Goal: Task Accomplishment & Management: Manage account settings

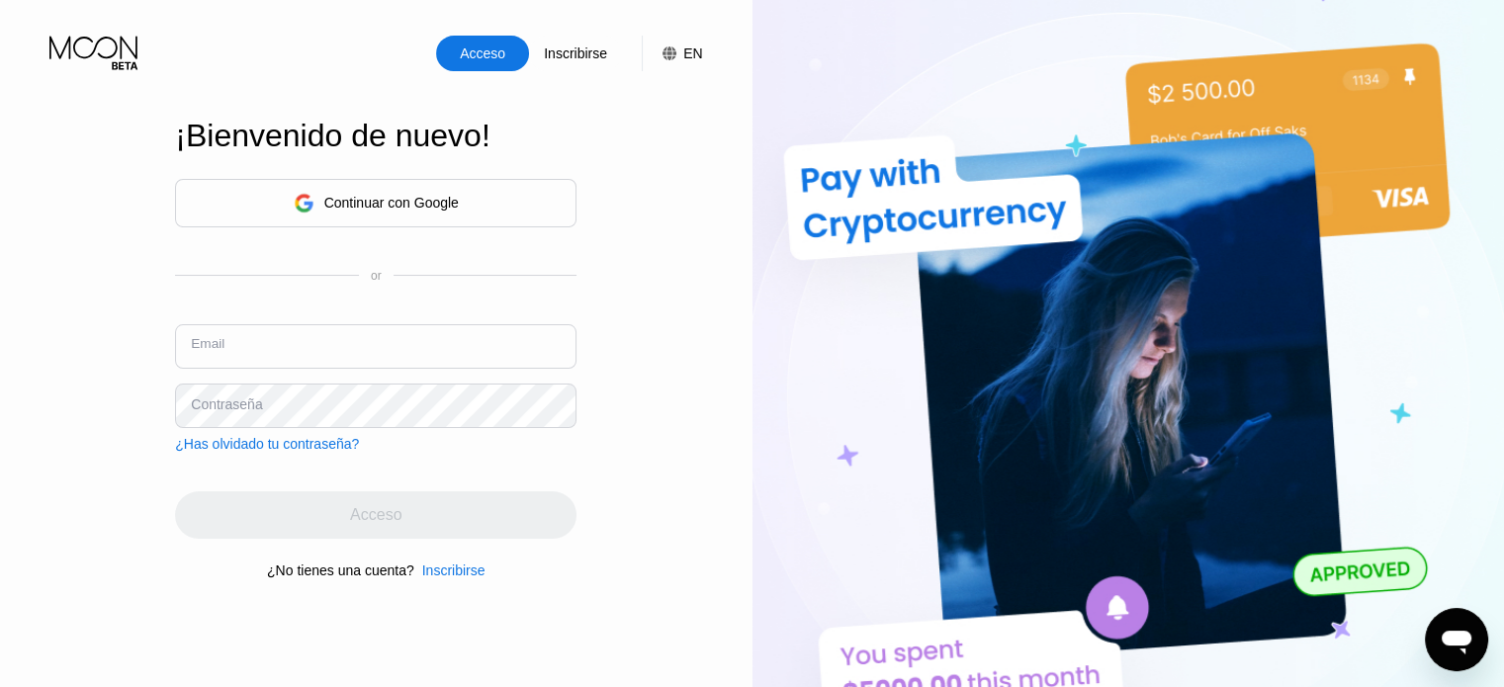
click at [354, 355] on input "text" at bounding box center [376, 346] width 402 height 45
type input "[EMAIL_ADDRESS][DOMAIN_NAME]"
click at [111, 466] on div "Acceso Inscribirse EN Idioma Select an item Ahorrar ¡Bienvenido de nuevo! Conti…" at bounding box center [376, 378] width 753 height 757
click at [629, 343] on div "Acceso Inscribirse EN Idioma Select an item Ahorrar ¡Bienvenido de nuevo! Conti…" at bounding box center [376, 378] width 753 height 757
click at [367, 532] on div "Acceso" at bounding box center [376, 515] width 402 height 47
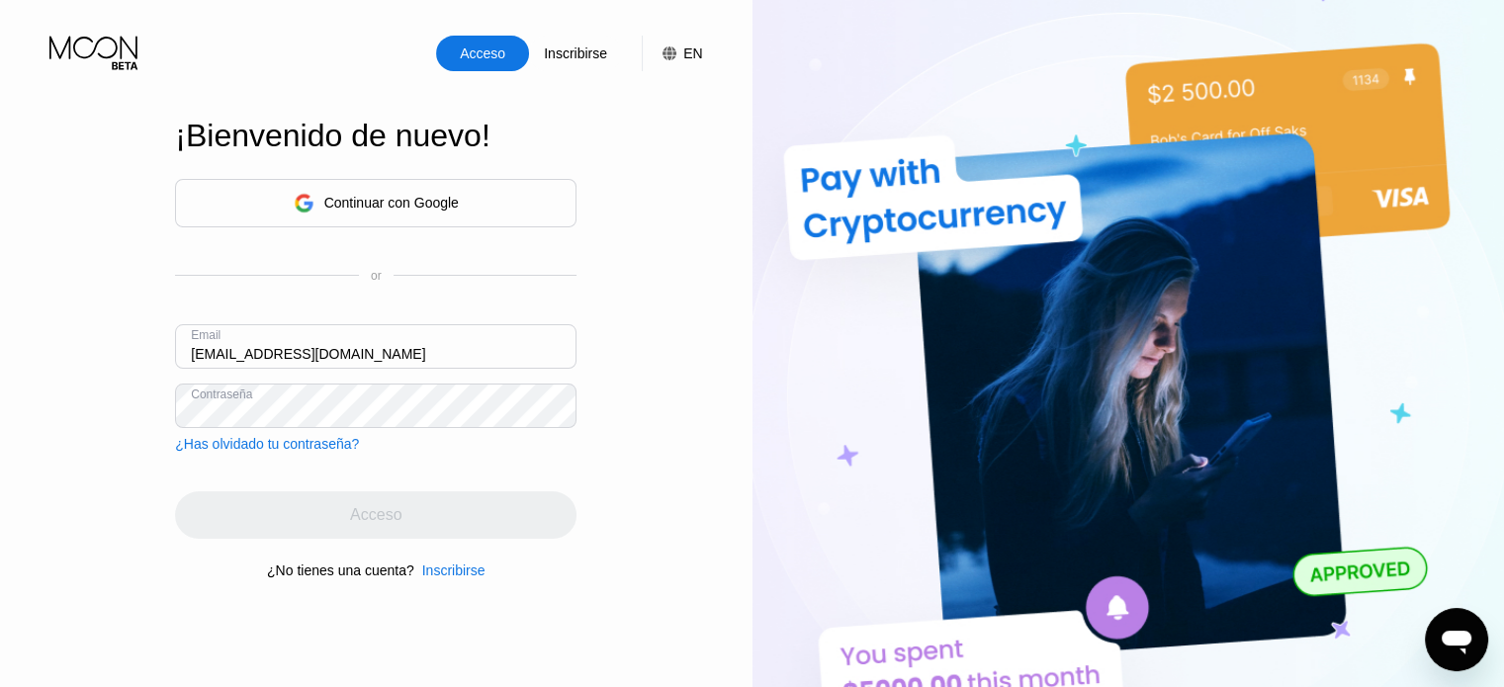
click at [627, 423] on div "Acceso Inscribirse EN Idioma Select an item Ahorrar ¡Bienvenido de nuevo! Conti…" at bounding box center [376, 378] width 753 height 757
click at [627, 414] on div "Acceso Inscribirse EN Idioma Select an item Ahorrar ¡Bienvenido de nuevo! Conti…" at bounding box center [376, 378] width 753 height 757
click at [602, 430] on div "Acceso Inscribirse EN Idioma Select an item Ahorrar ¡Bienvenido de nuevo! Conti…" at bounding box center [376, 378] width 753 height 757
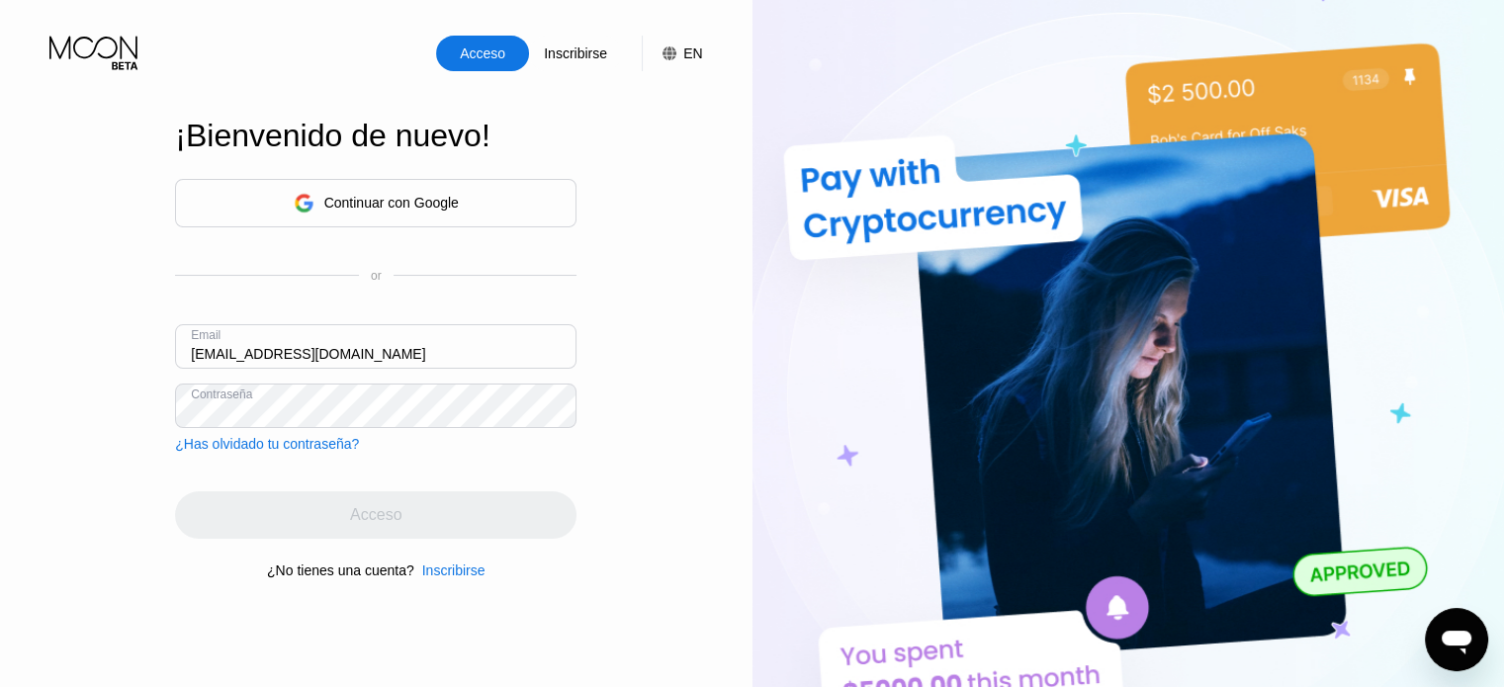
drag, startPoint x: 370, startPoint y: 509, endPoint x: 463, endPoint y: 193, distance: 329.9
click at [463, 193] on div "Continuar con Google or Email [EMAIL_ADDRESS][DOMAIN_NAME] Contraseña ¿Has olvi…" at bounding box center [376, 379] width 402 height 402
click at [463, 193] on div "Continuar con Google" at bounding box center [376, 203] width 402 height 48
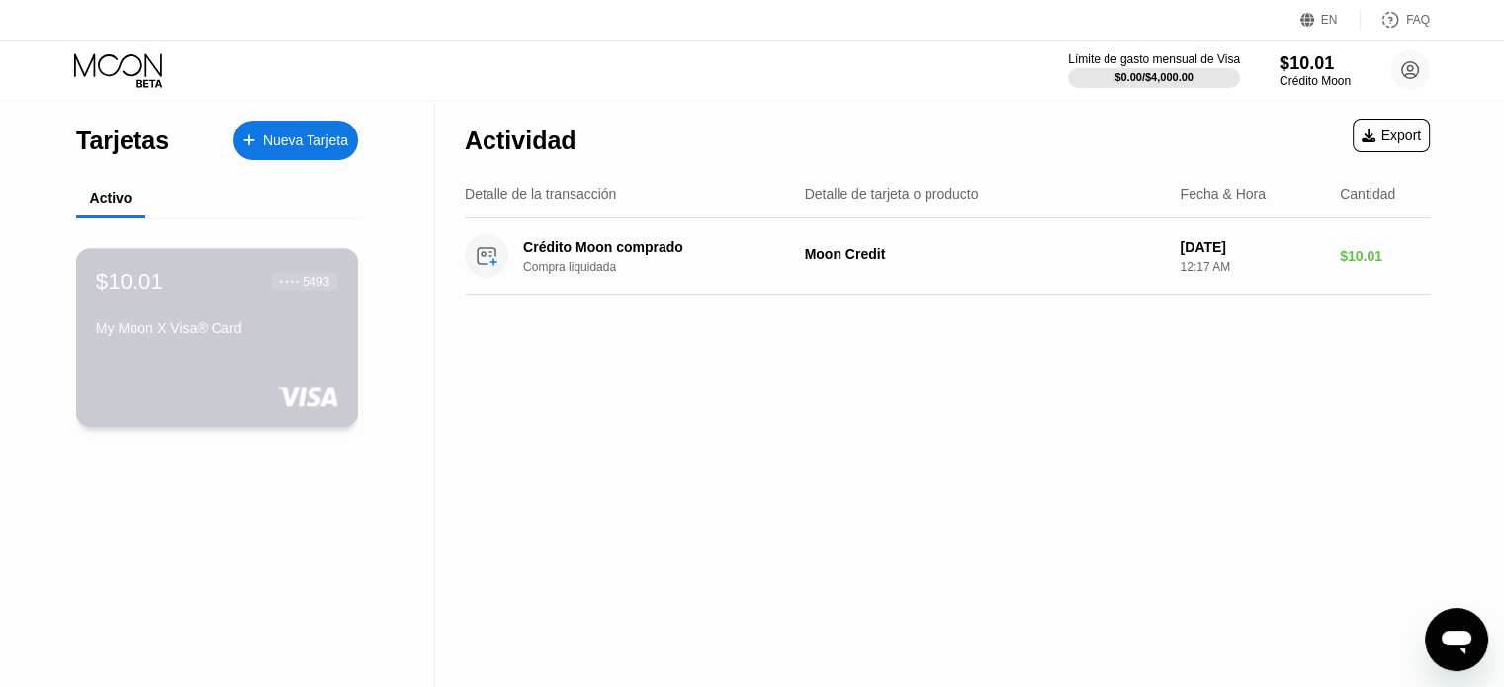
click at [146, 336] on div "My Moon X Visa® Card" at bounding box center [217, 328] width 242 height 16
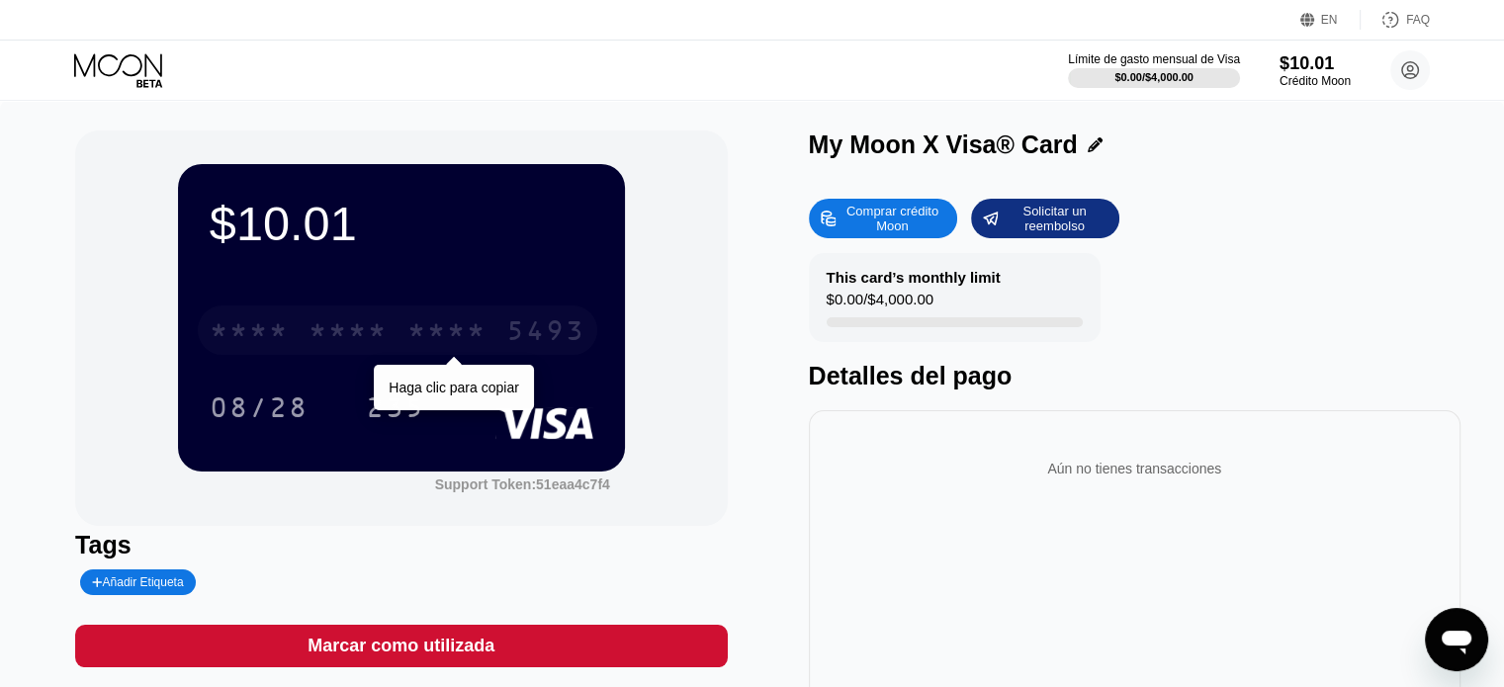
click at [349, 335] on div "* * * *" at bounding box center [348, 333] width 79 height 32
